Goal: Task Accomplishment & Management: Complete application form

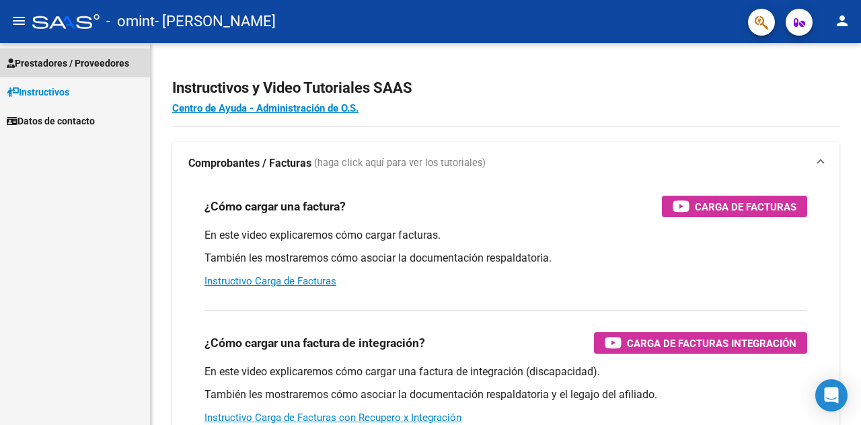
click at [65, 64] on span "Prestadores / Proveedores" at bounding box center [68, 63] width 122 height 15
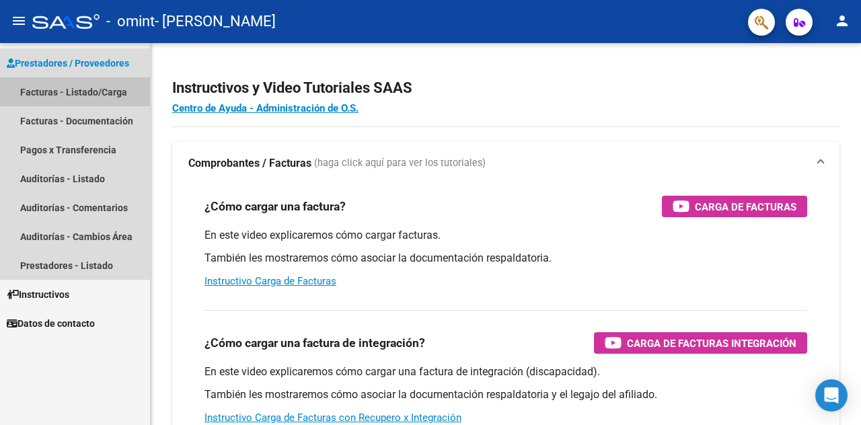
click at [51, 90] on link "Facturas - Listado/Carga" at bounding box center [75, 91] width 150 height 29
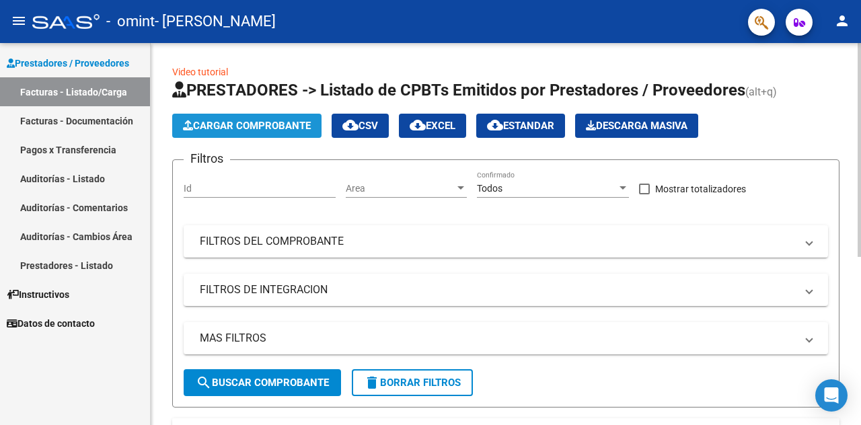
click at [242, 124] on span "Cargar Comprobante" at bounding box center [247, 126] width 128 height 12
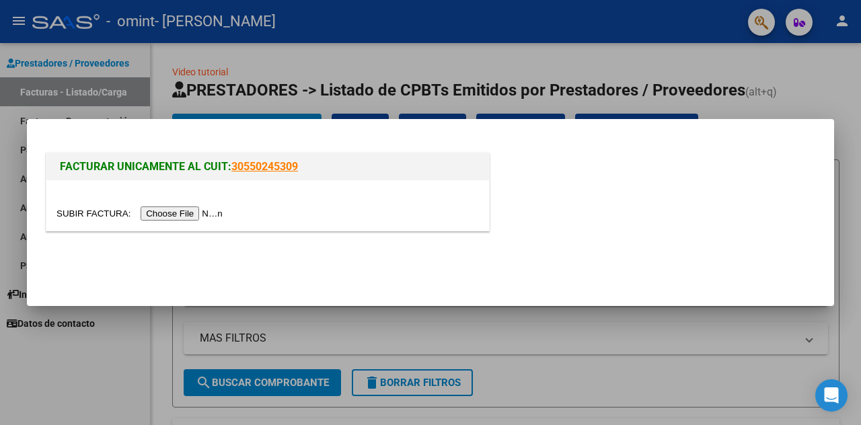
click at [201, 212] on input "file" at bounding box center [142, 214] width 170 height 14
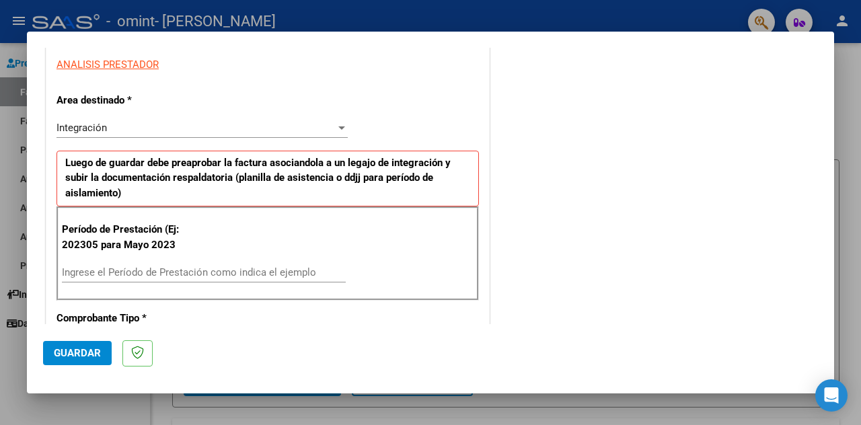
scroll to position [250, 0]
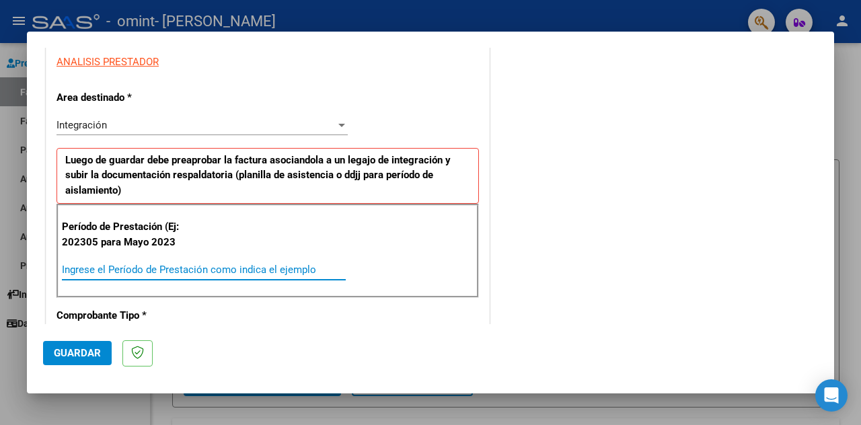
click at [137, 264] on input "Ingrese el Período de Prestación como indica el ejemplo" at bounding box center [204, 270] width 284 height 12
type input "202507"
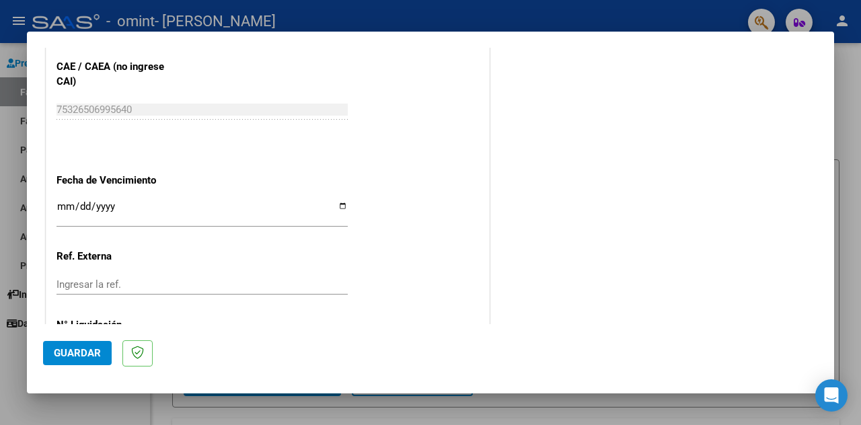
scroll to position [910, 0]
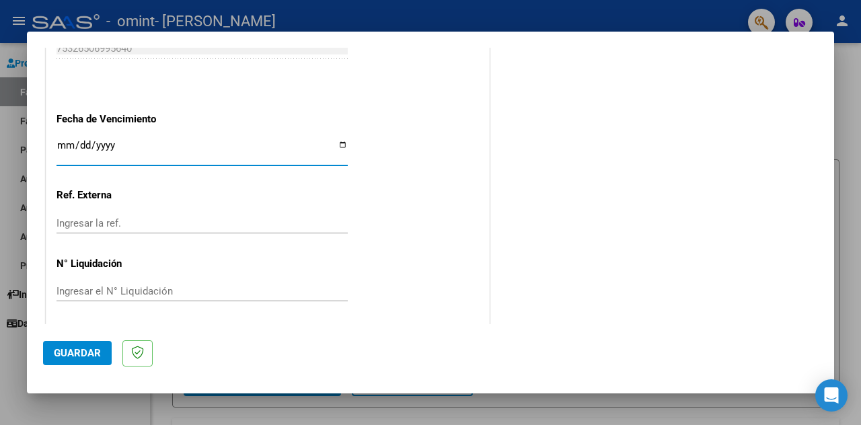
click at [67, 141] on input "Ingresar la fecha" at bounding box center [202, 151] width 291 height 22
type input "[DATE]"
click at [94, 351] on span "Guardar" at bounding box center [77, 353] width 47 height 12
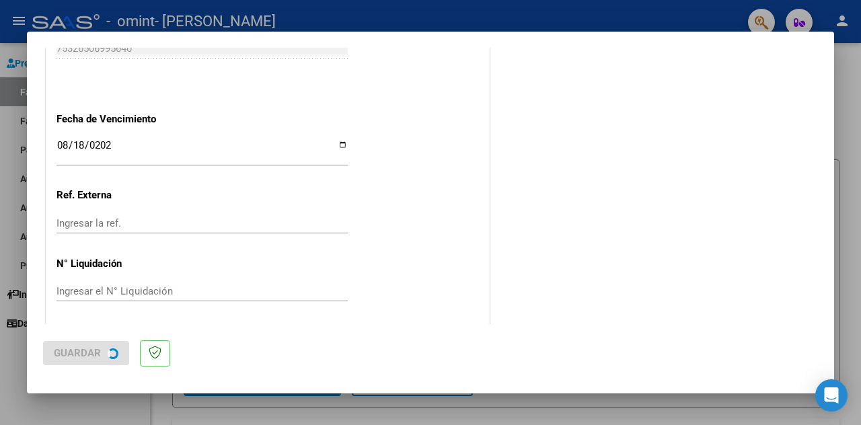
scroll to position [0, 0]
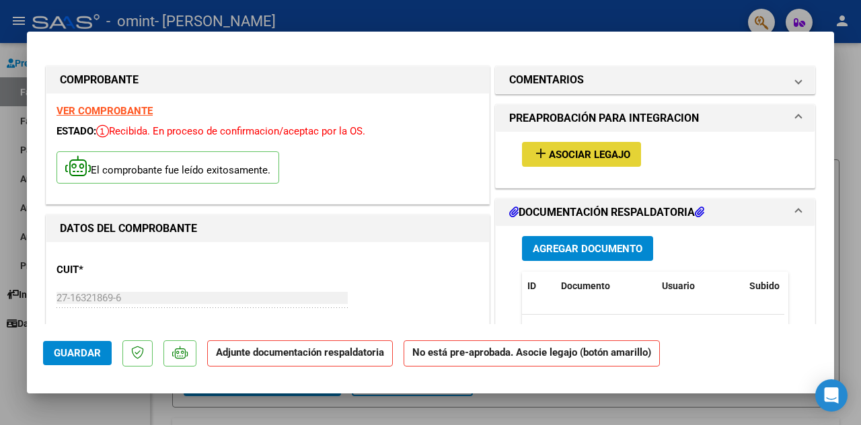
click at [596, 153] on span "Asociar Legajo" at bounding box center [589, 155] width 81 height 12
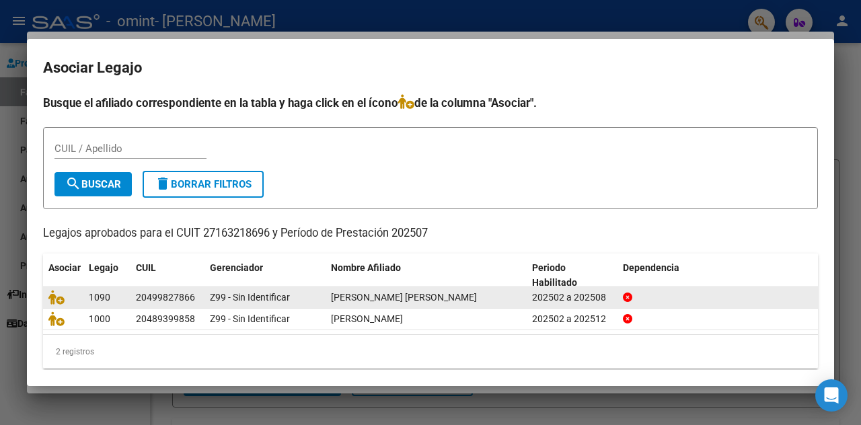
click at [61, 304] on div at bounding box center [63, 297] width 30 height 15
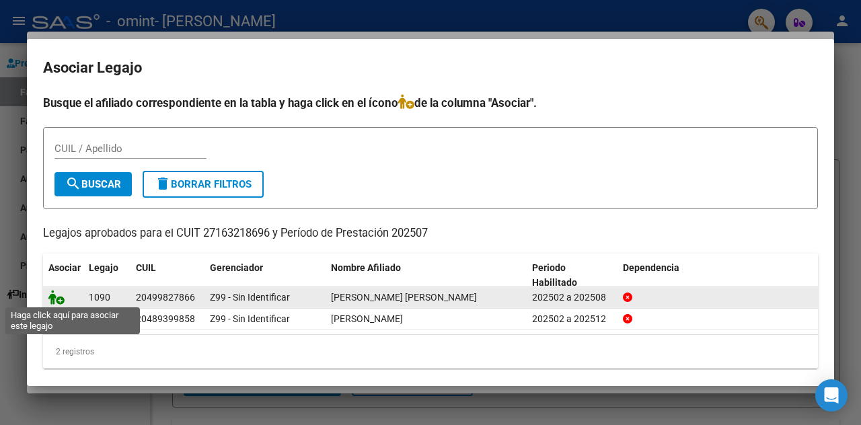
click at [61, 294] on icon at bounding box center [56, 297] width 16 height 15
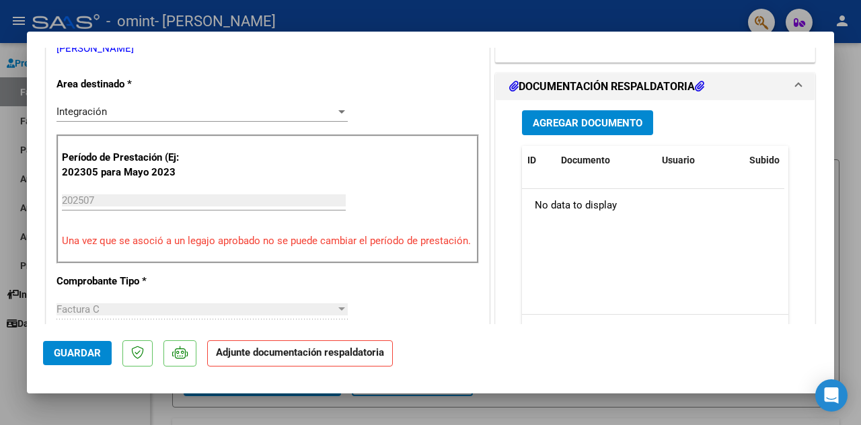
scroll to position [313, 0]
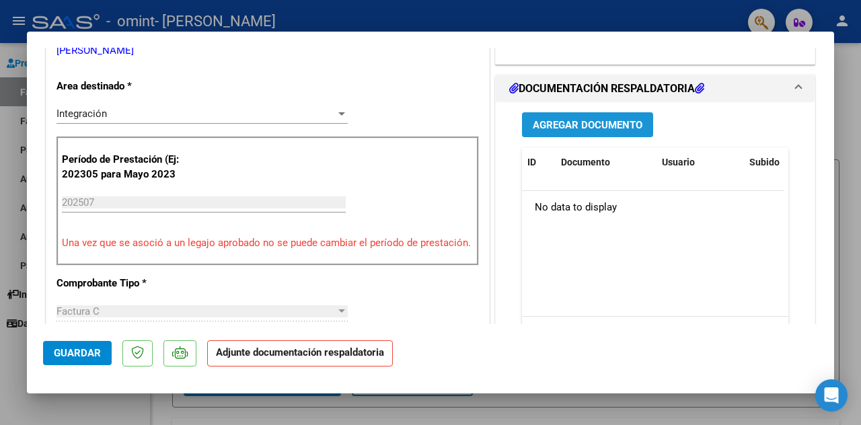
click at [573, 131] on span "Agregar Documento" at bounding box center [588, 125] width 110 height 12
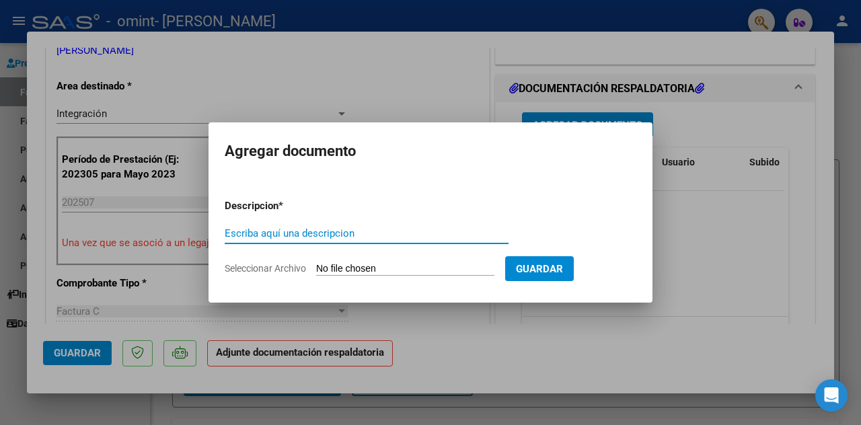
click at [295, 232] on input "Escriba aquí una descripcion" at bounding box center [367, 233] width 284 height 12
type input "ASISTENCIA"
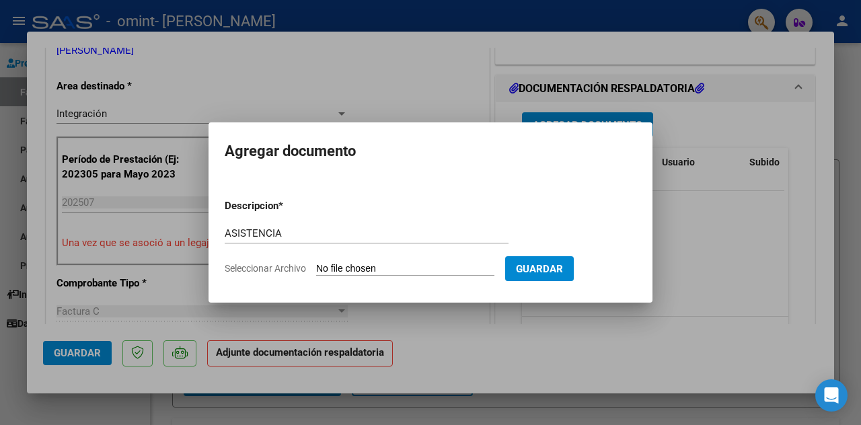
click at [279, 266] on span "Seleccionar Archivo" at bounding box center [265, 268] width 81 height 11
click at [316, 266] on input "Seleccionar Archivo" at bounding box center [405, 269] width 178 height 13
type input "C:\fakepath\ASIST [DATE].pdf"
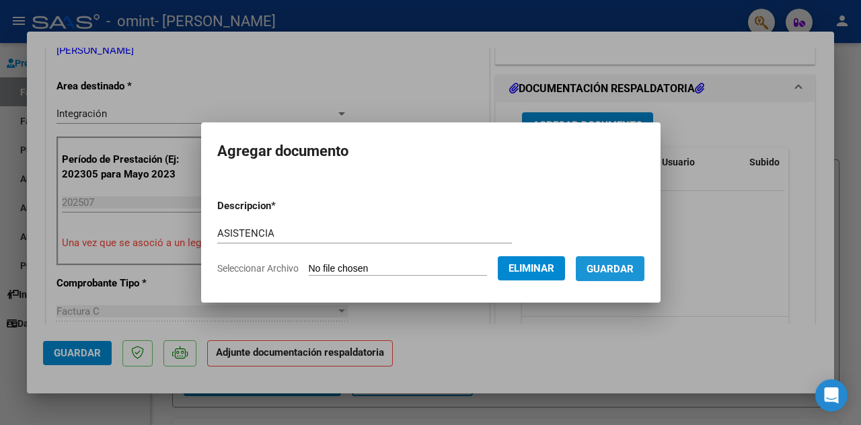
click at [621, 263] on span "Guardar" at bounding box center [610, 269] width 47 height 12
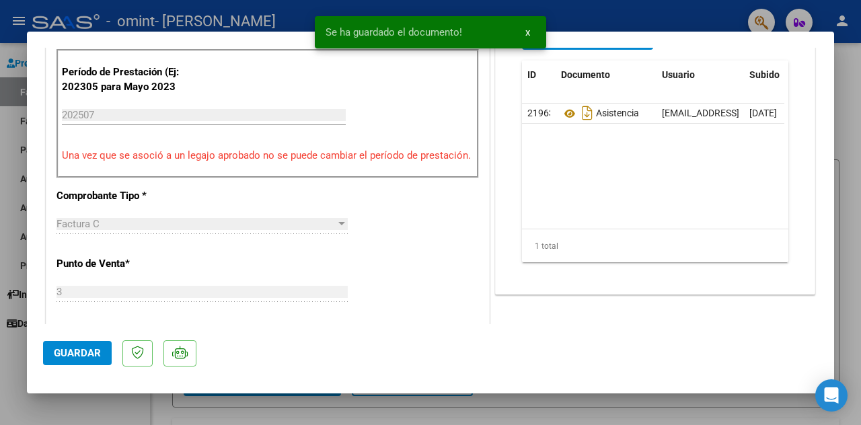
scroll to position [392, 0]
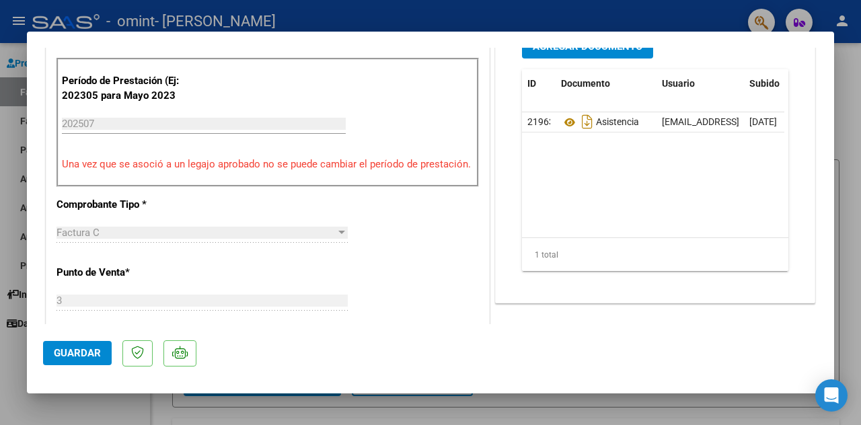
click at [82, 348] on span "Guardar" at bounding box center [77, 353] width 47 height 12
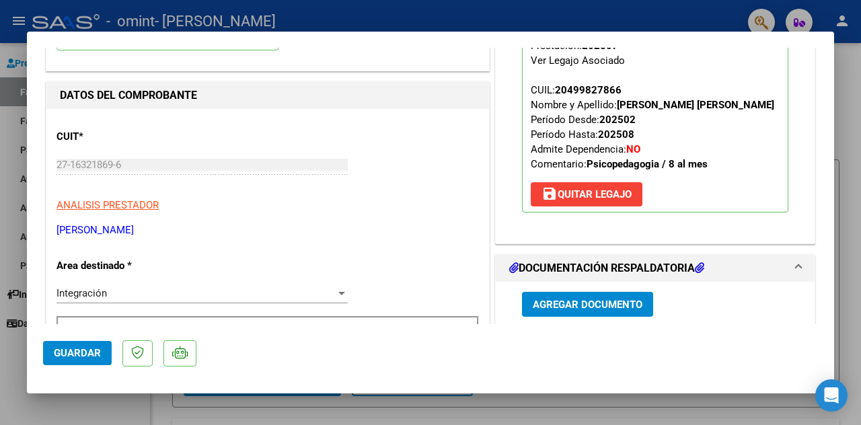
scroll to position [131, 0]
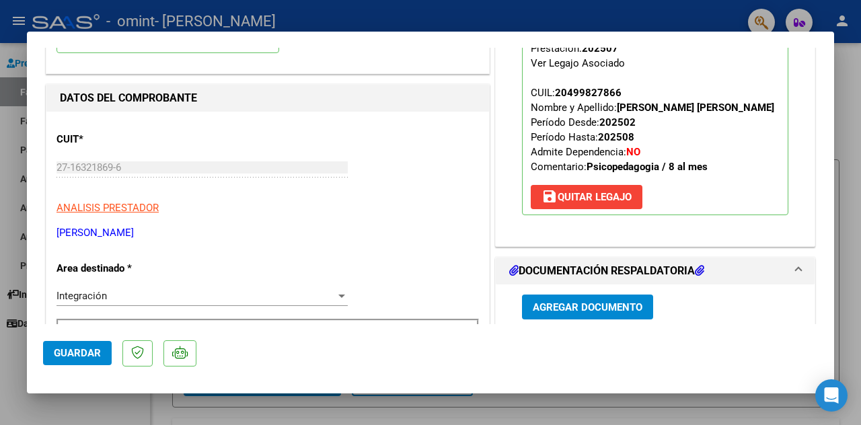
click at [849, 68] on div at bounding box center [430, 212] width 861 height 425
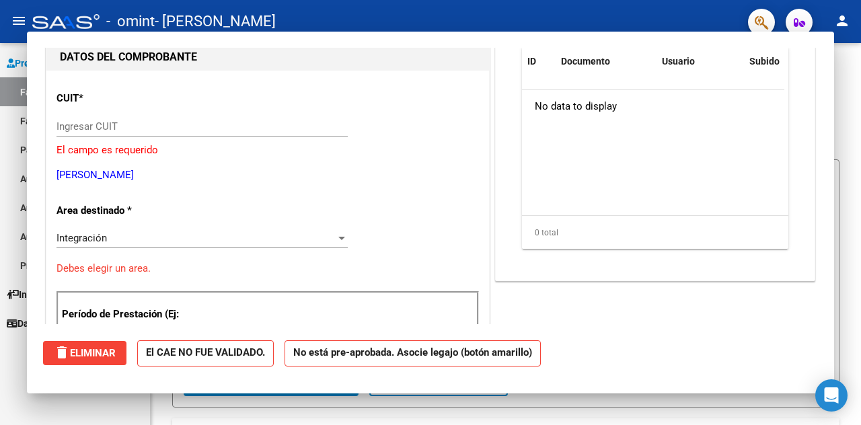
scroll to position [0, 0]
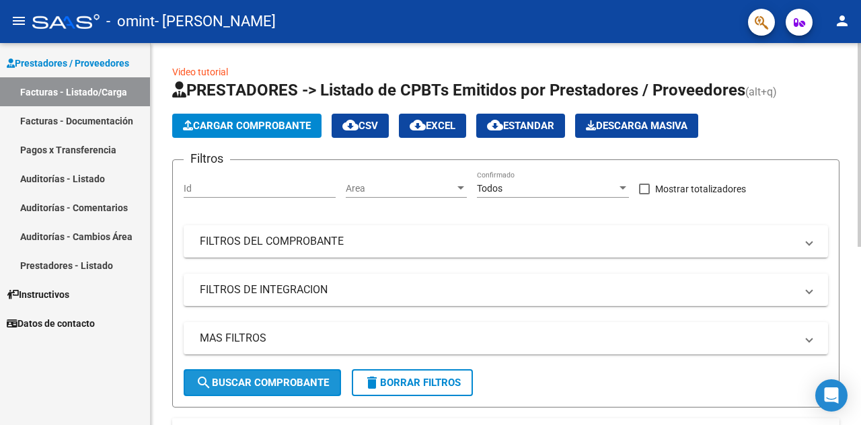
click at [332, 380] on button "search Buscar Comprobante" at bounding box center [262, 382] width 157 height 27
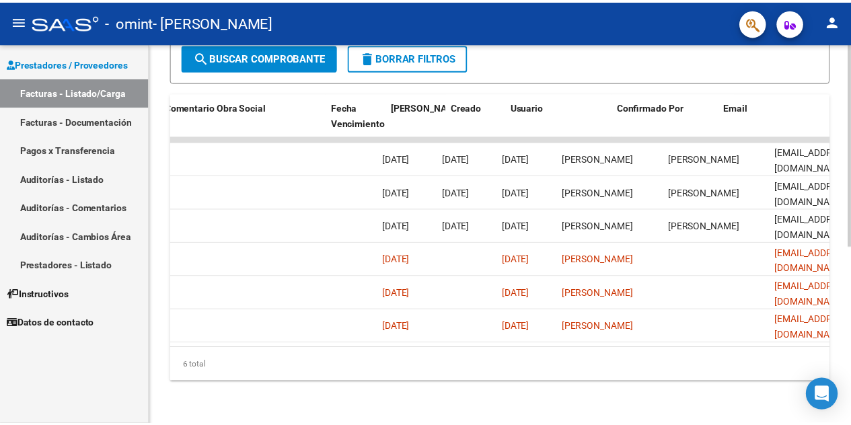
scroll to position [0, 2170]
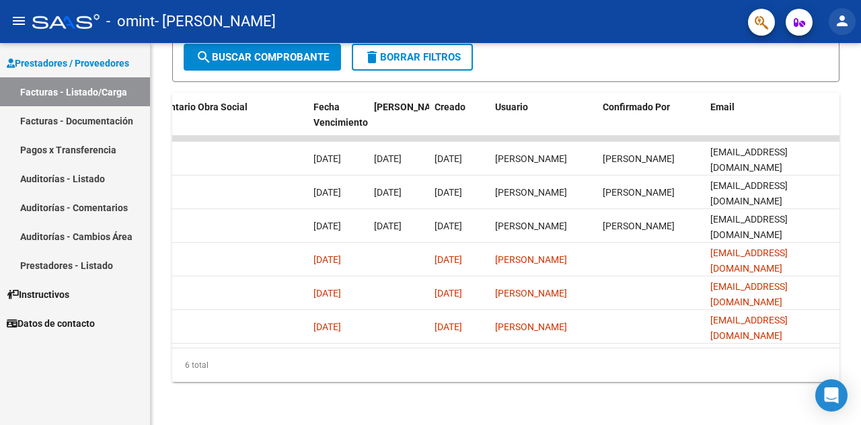
click at [843, 22] on mat-icon "person" at bounding box center [843, 21] width 16 height 16
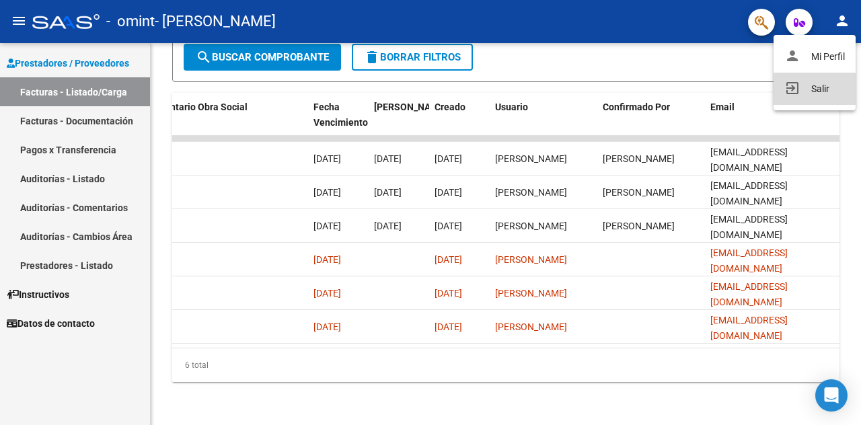
click at [821, 85] on button "exit_to_app Salir" at bounding box center [815, 89] width 82 height 32
